Goal: Find specific page/section: Find specific page/section

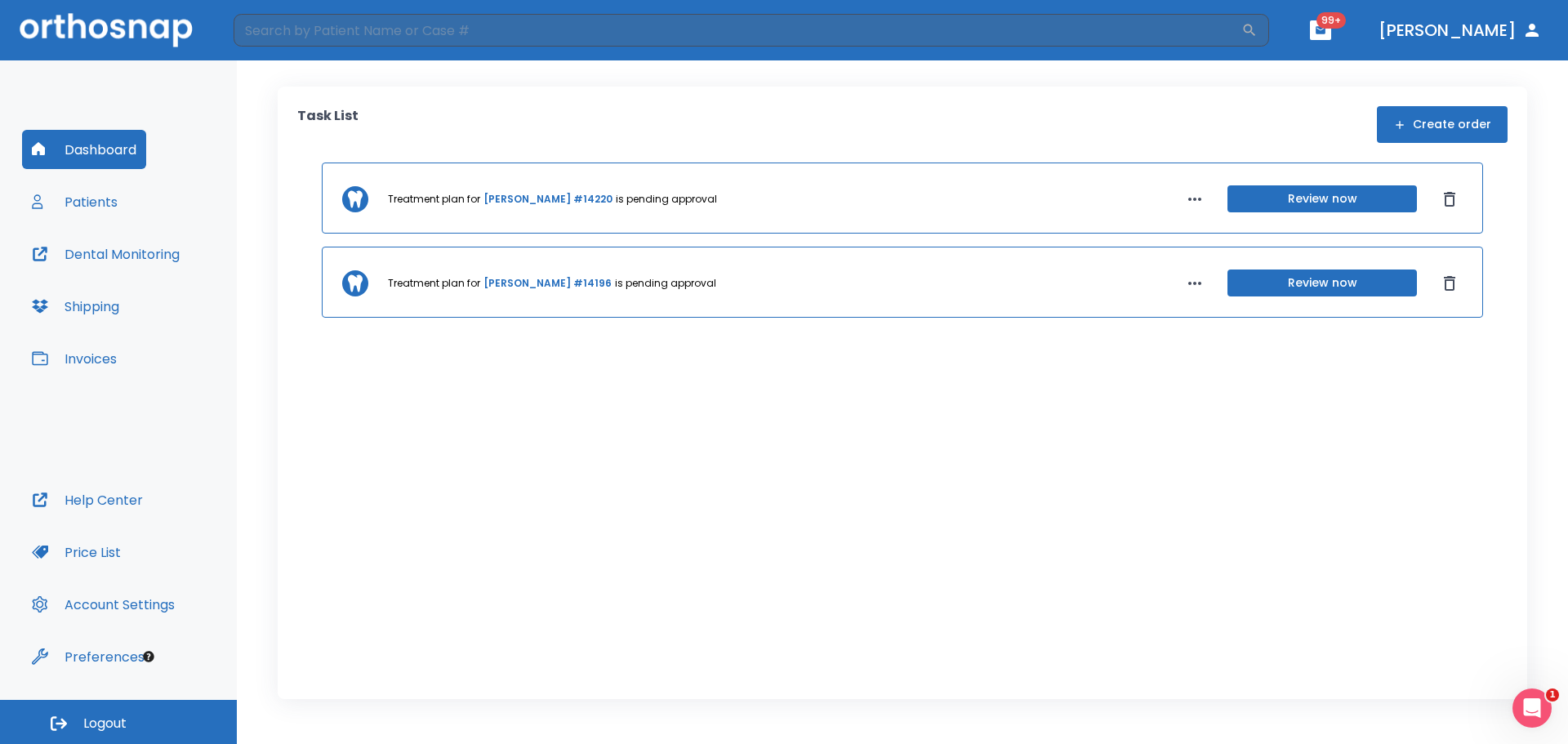
click at [89, 198] on button "Patients" at bounding box center [75, 202] width 106 height 39
